Goal: Communication & Community: Answer question/provide support

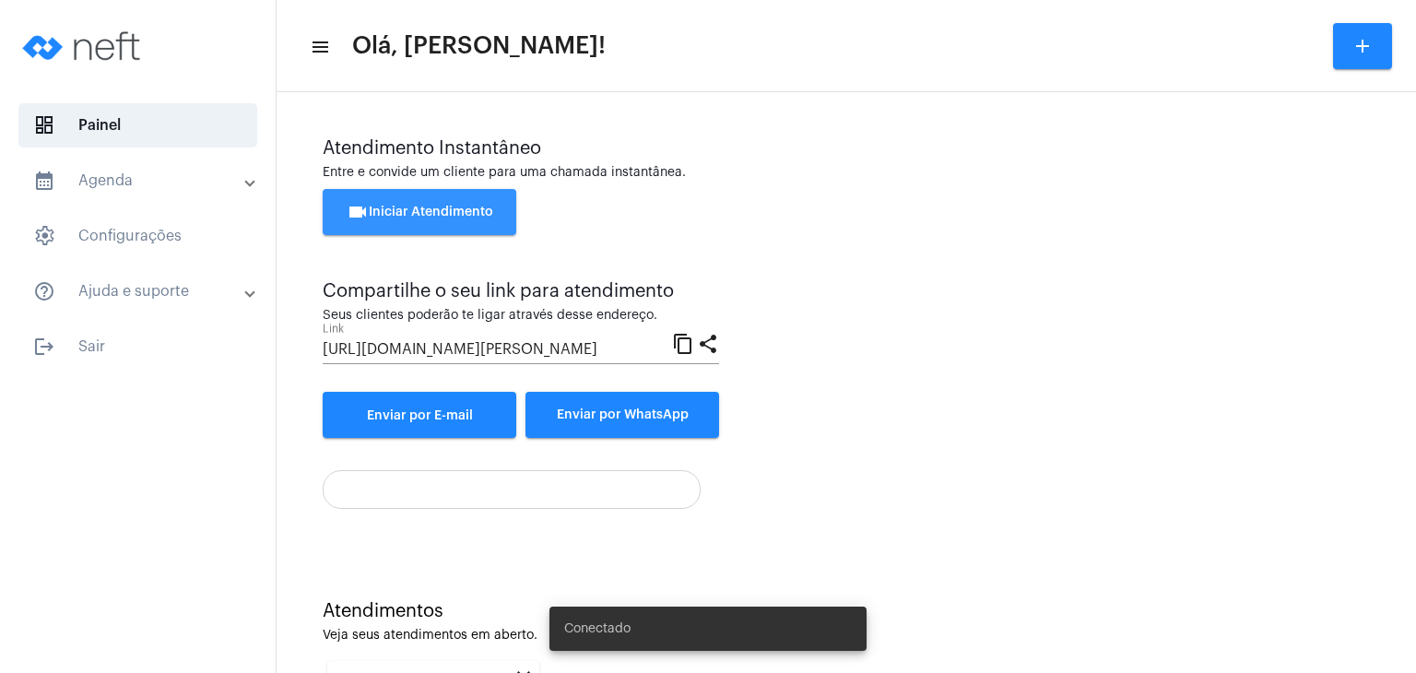
click at [490, 208] on span "videocam Iniciar Atendimento" at bounding box center [420, 212] width 147 height 13
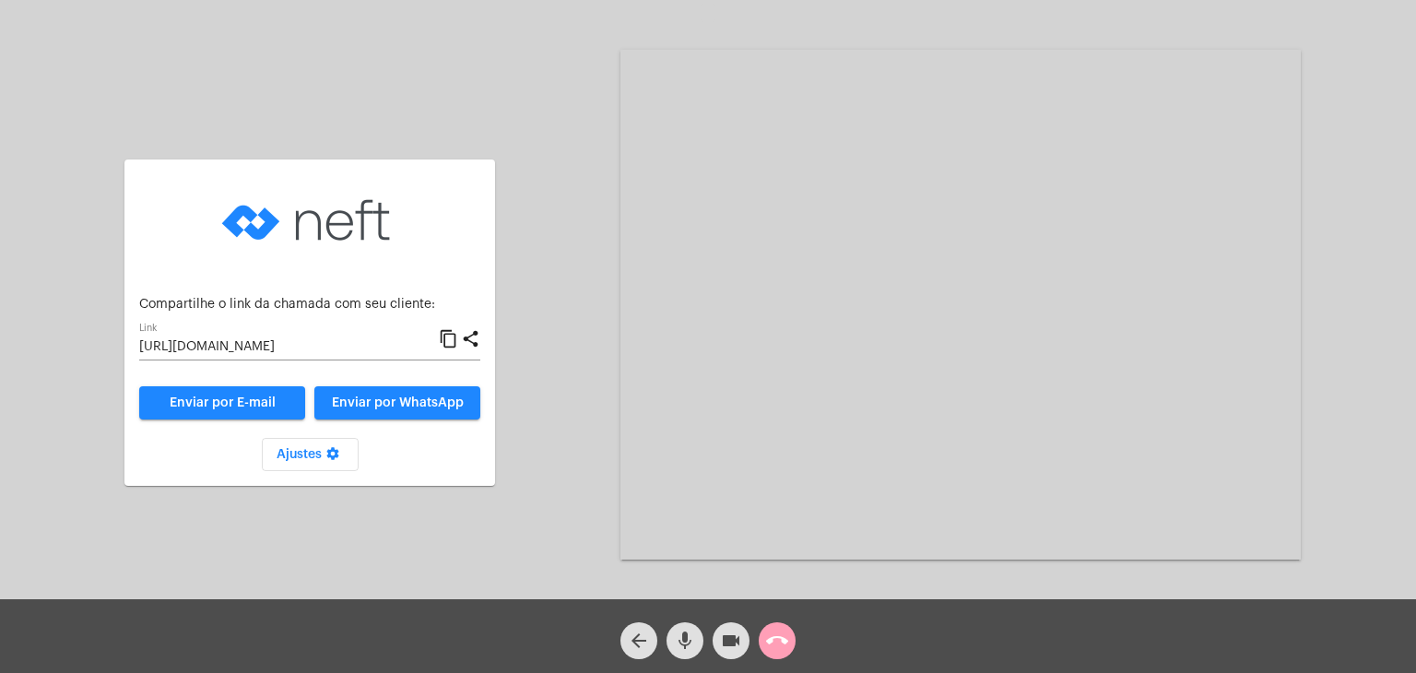
click at [772, 635] on mat-icon "call_end" at bounding box center [777, 640] width 22 height 22
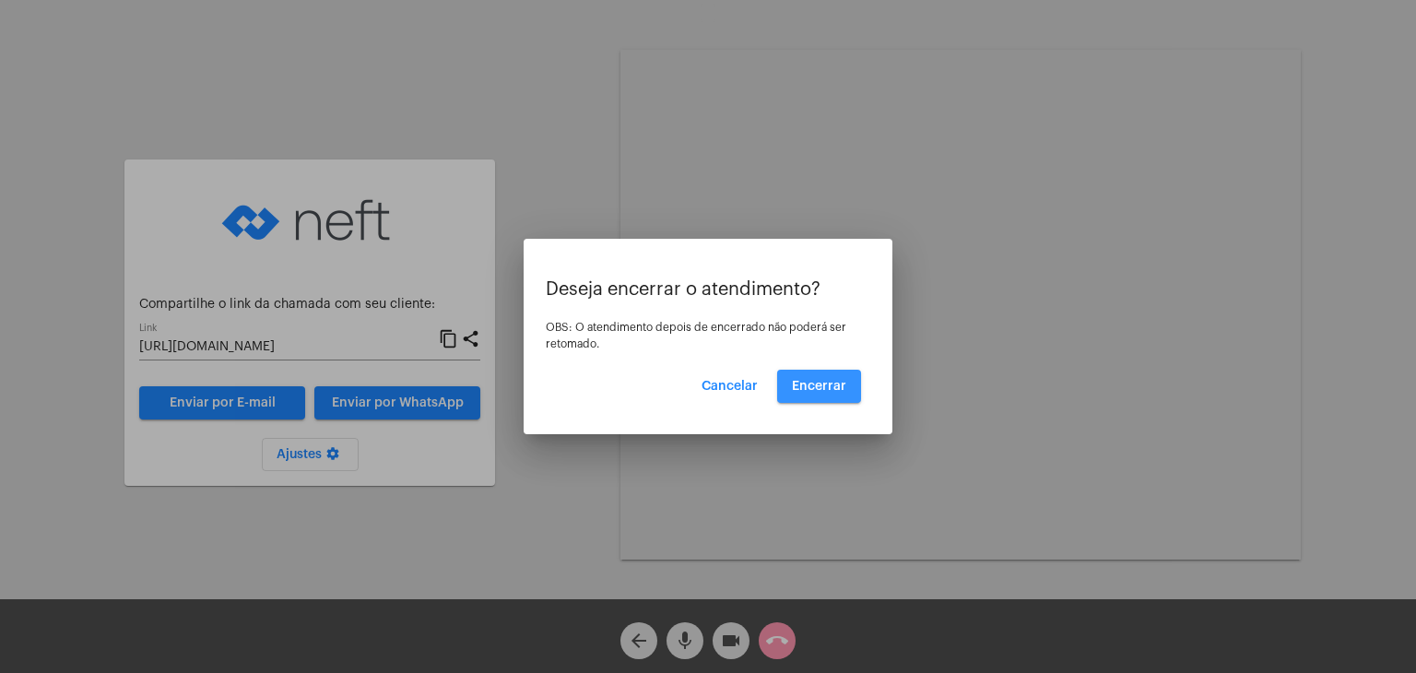
click at [829, 392] on span "Encerrar" at bounding box center [819, 386] width 54 height 13
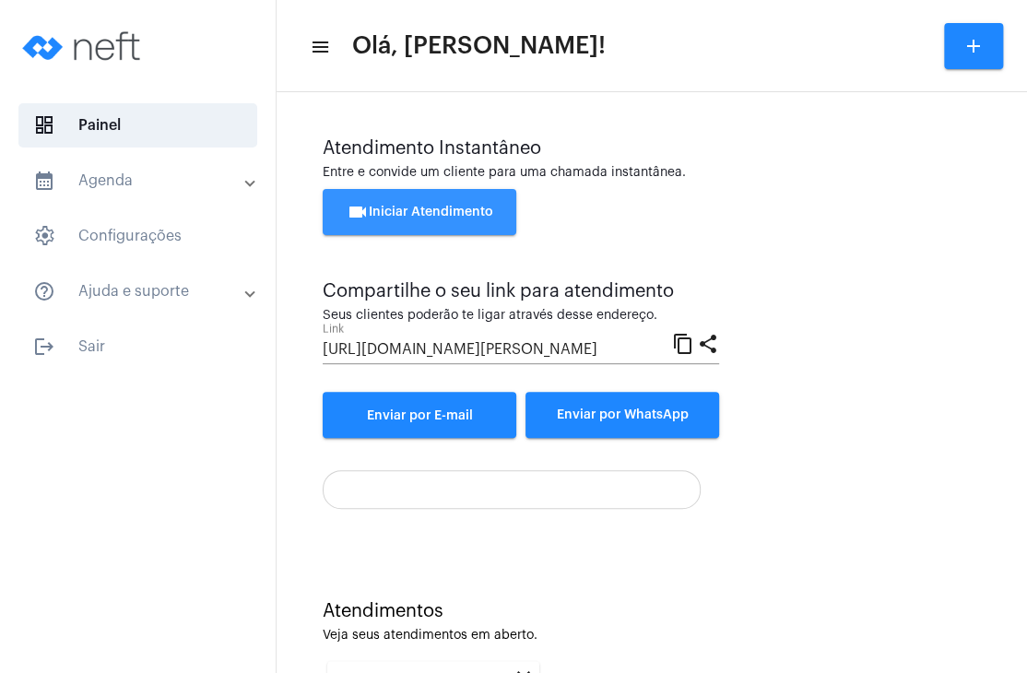
click at [512, 212] on button "videocam Iniciar Atendimento" at bounding box center [420, 212] width 194 height 46
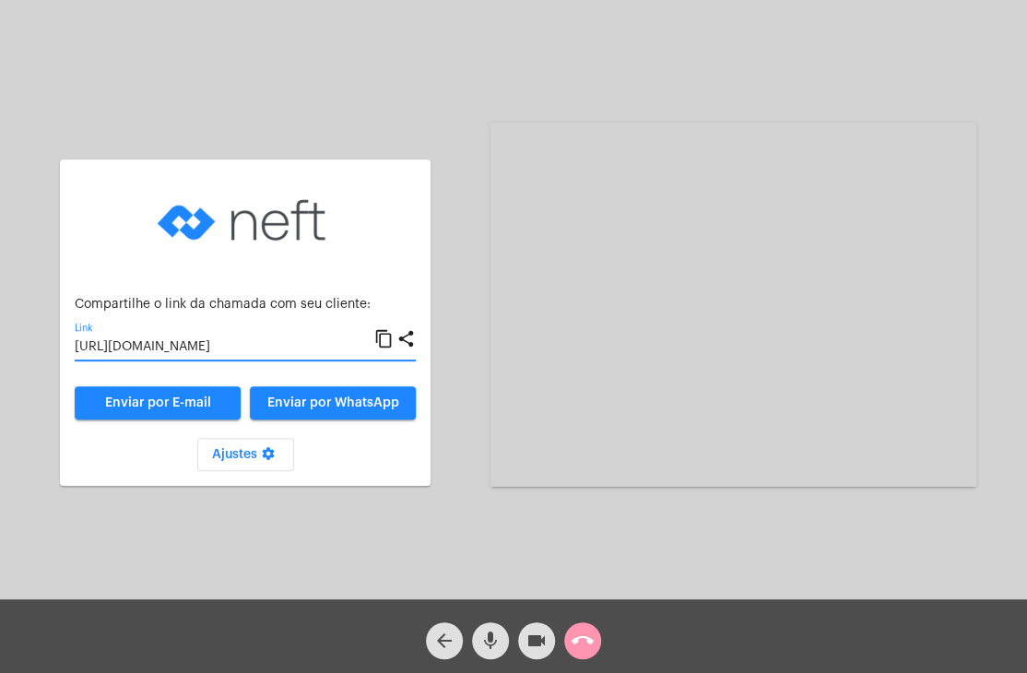
click at [296, 350] on input "[URL][DOMAIN_NAME]" at bounding box center [225, 347] width 300 height 15
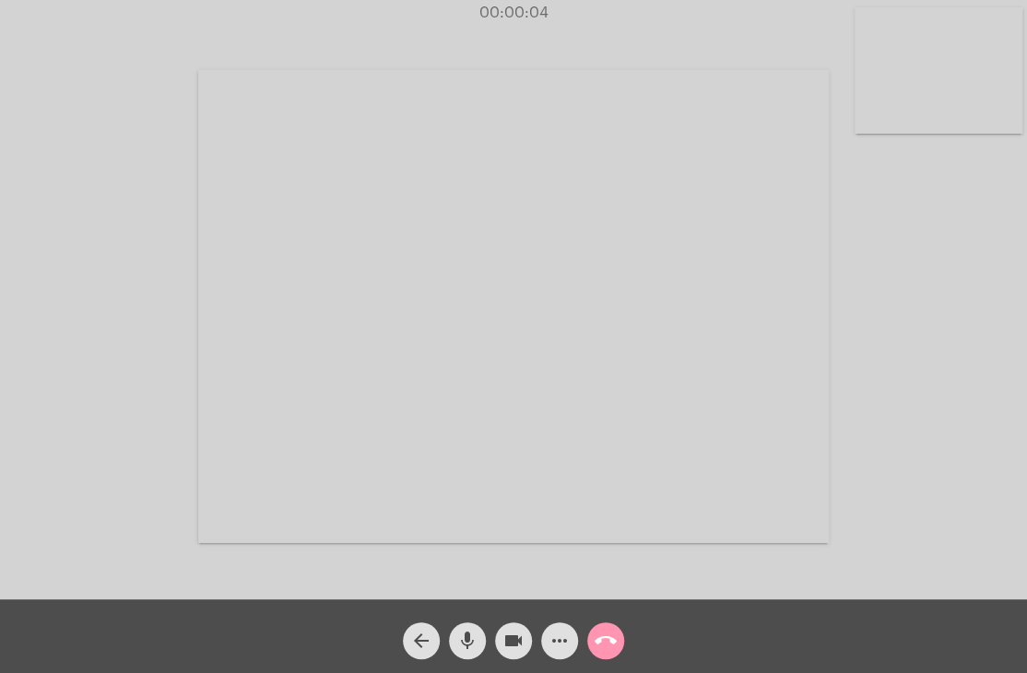
click at [923, 106] on video at bounding box center [938, 70] width 168 height 126
click at [880, 109] on video at bounding box center [635, 304] width 630 height 473
